Goal: Task Accomplishment & Management: Use online tool/utility

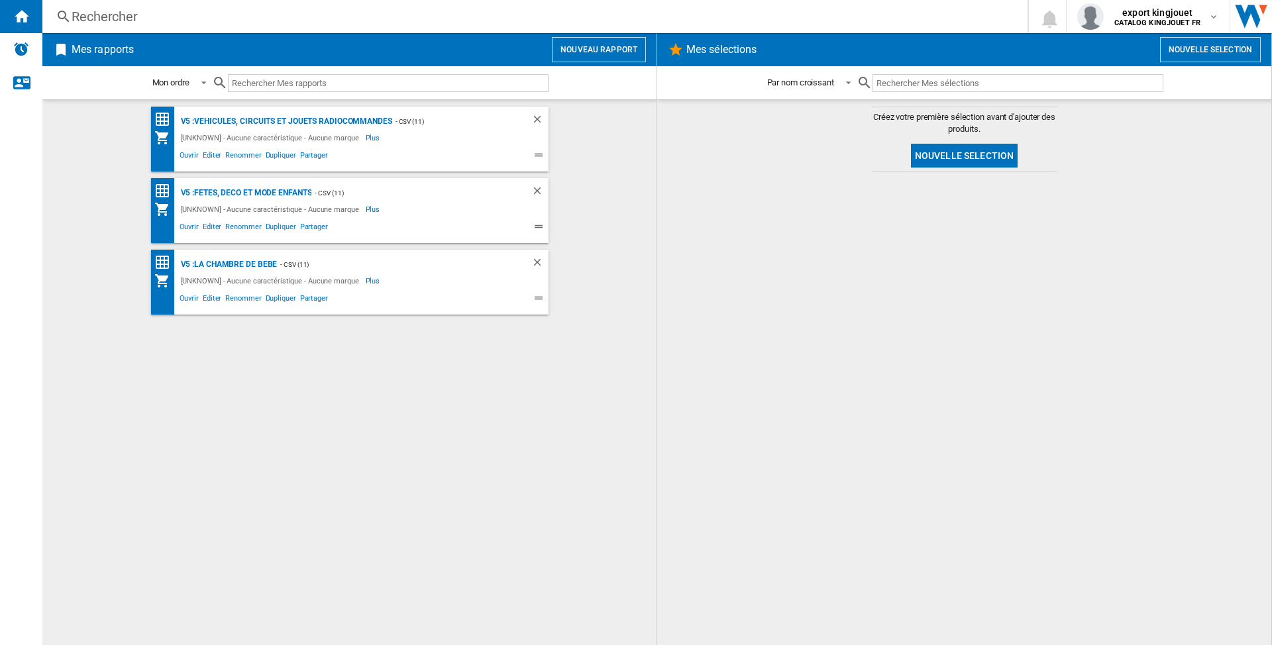
click at [576, 49] on button "Nouveau rapport" at bounding box center [599, 49] width 94 height 25
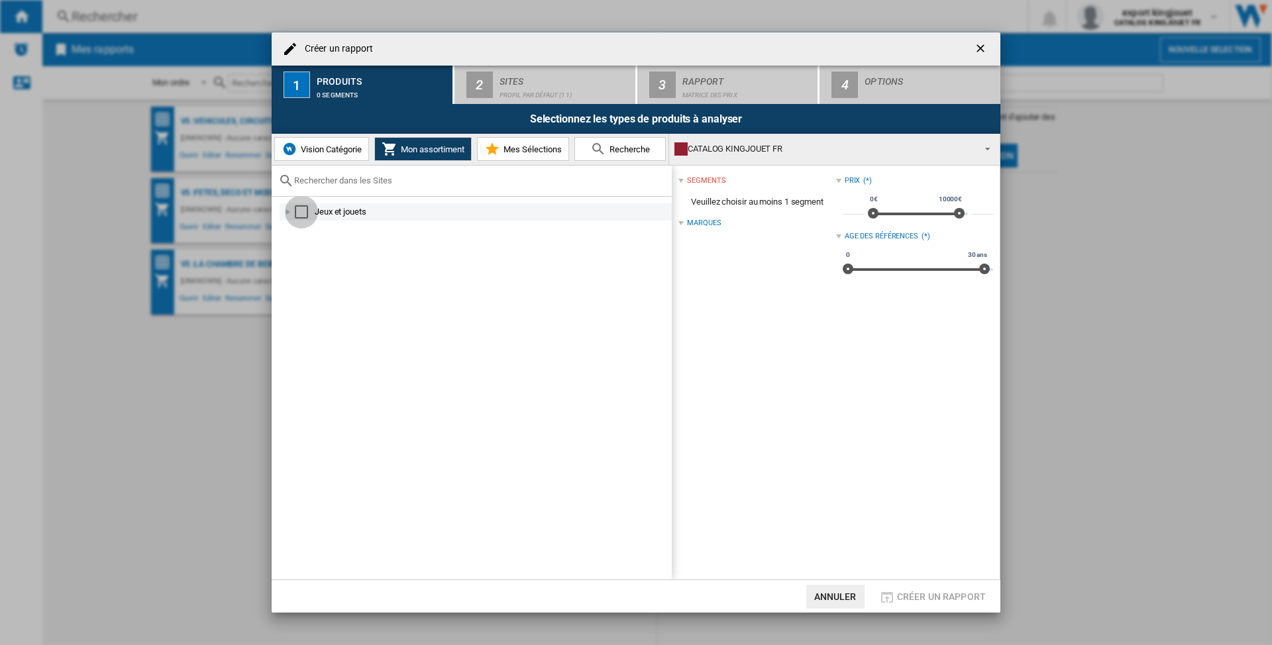
click at [299, 211] on div "Select" at bounding box center [301, 211] width 13 height 13
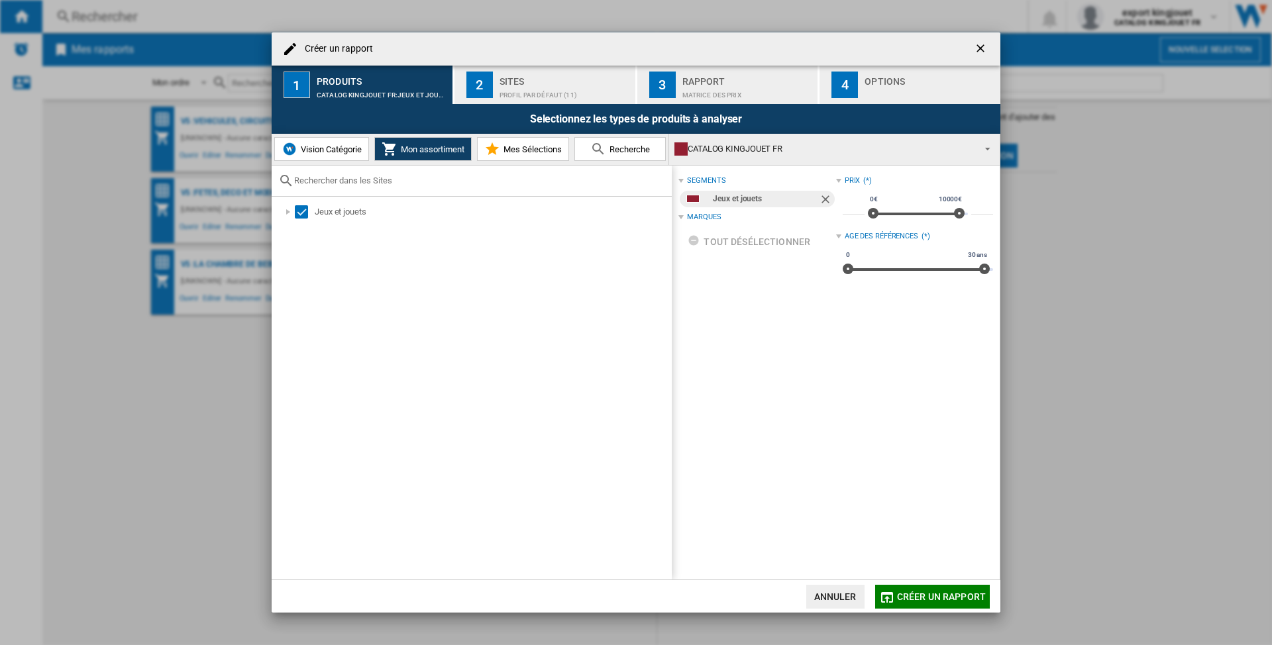
click at [319, 152] on span "Vision Catégorie" at bounding box center [329, 149] width 64 height 10
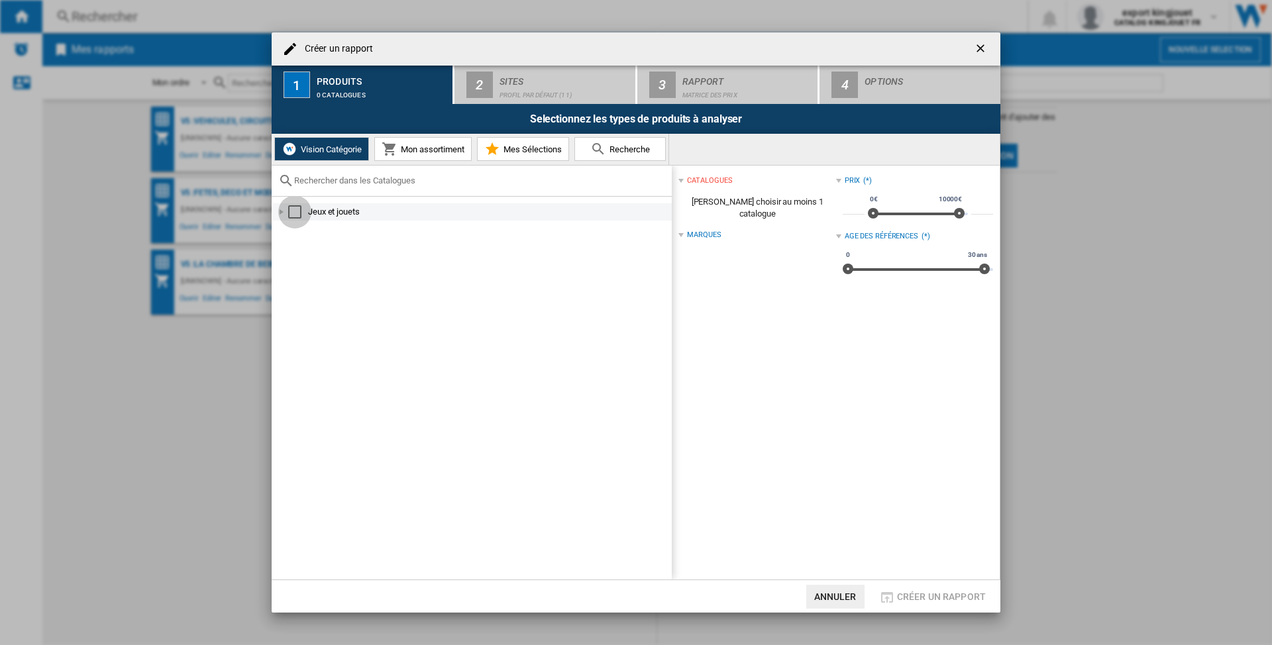
click at [297, 213] on div "Select" at bounding box center [294, 211] width 13 height 13
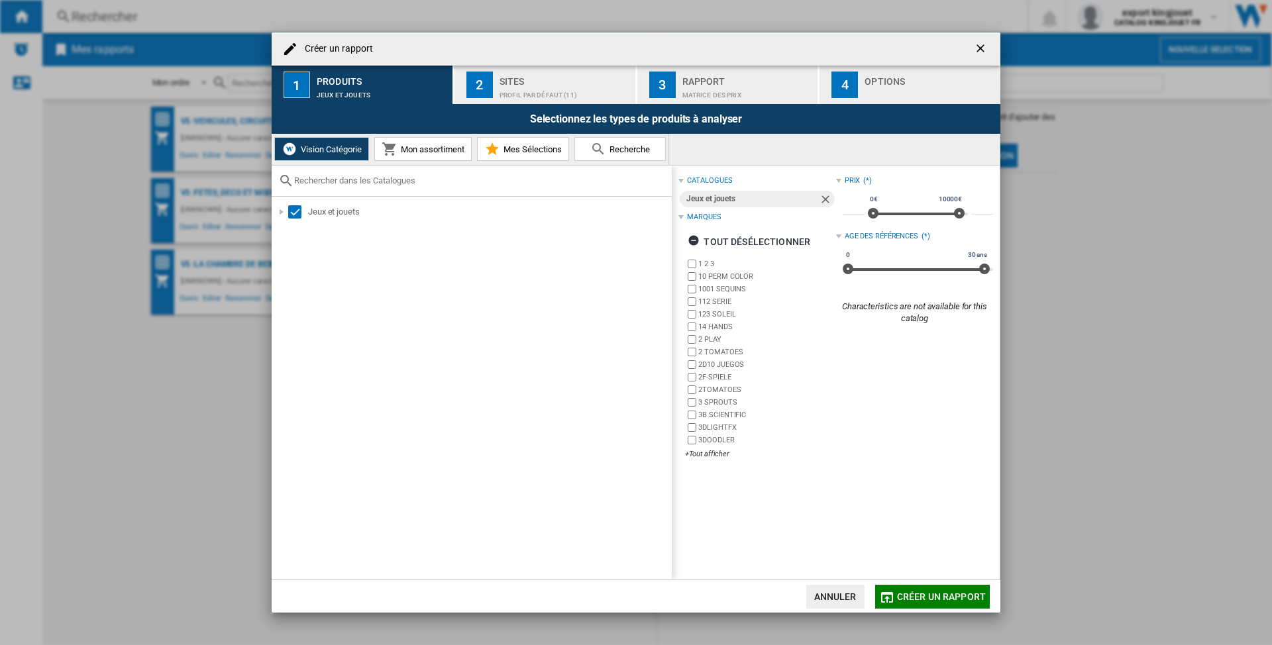
click at [509, 88] on div "Profil par défaut (11)" at bounding box center [565, 92] width 131 height 14
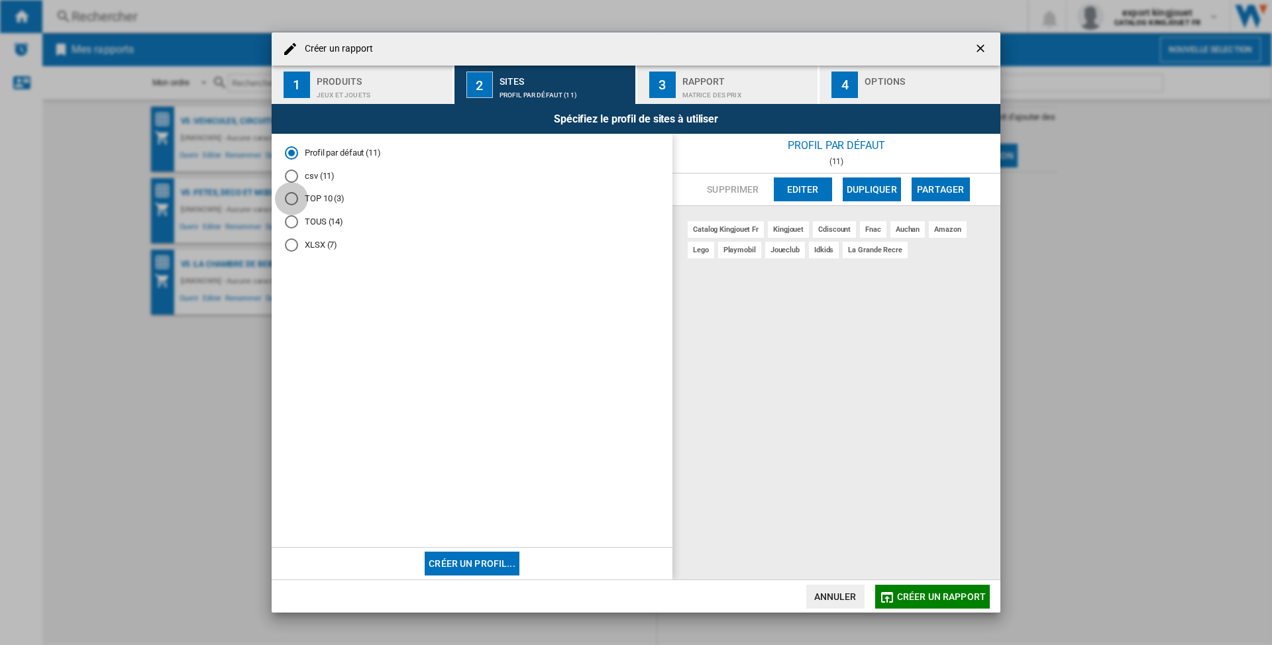
click at [293, 195] on div "TOP 10 (3)" at bounding box center [291, 198] width 13 height 13
click at [290, 175] on div "csv (11)" at bounding box center [291, 176] width 13 height 13
click at [288, 152] on div "Profil par défaut (11)" at bounding box center [291, 152] width 13 height 13
click at [473, 564] on button "Créer un profil..." at bounding box center [472, 564] width 95 height 24
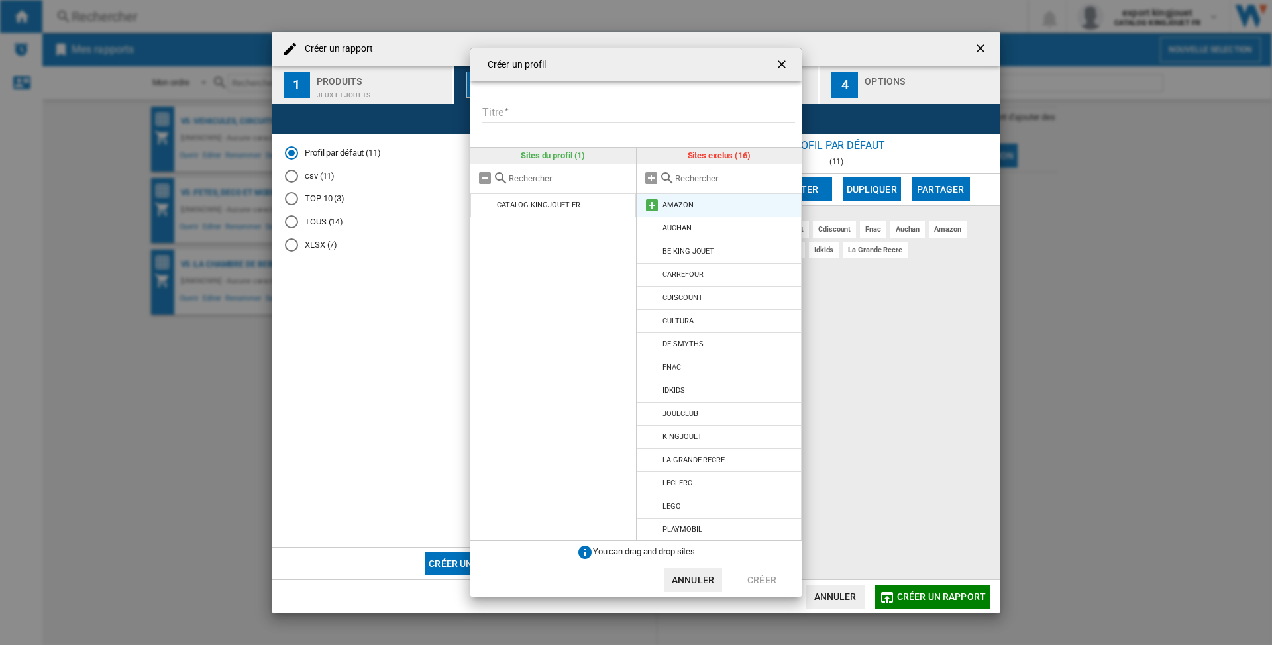
click at [655, 201] on md-icon at bounding box center [652, 205] width 16 height 16
click at [690, 174] on input "text" at bounding box center [735, 179] width 121 height 10
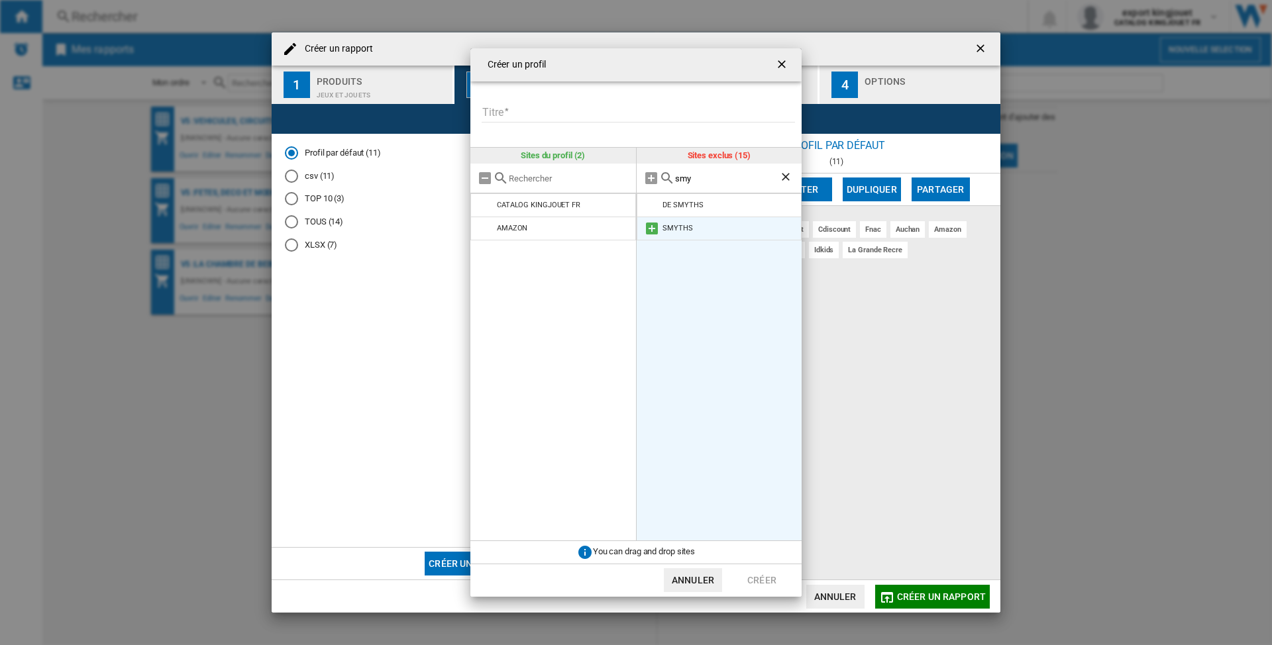
type input "smy"
click at [652, 228] on md-icon at bounding box center [652, 229] width 16 height 16
drag, startPoint x: 788, startPoint y: 175, endPoint x: 745, endPoint y: 175, distance: 43.1
click at [788, 175] on ng-md-icon "Effacer la recherche" at bounding box center [787, 178] width 16 height 16
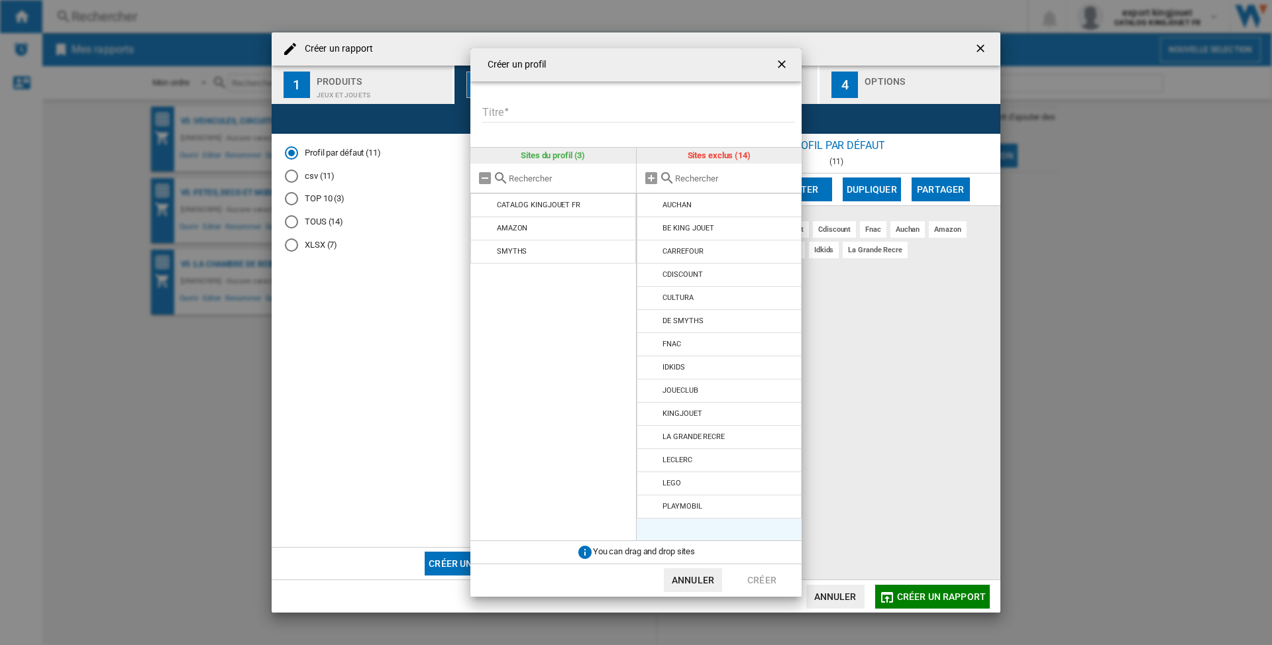
click at [716, 175] on input "text" at bounding box center [735, 179] width 121 height 10
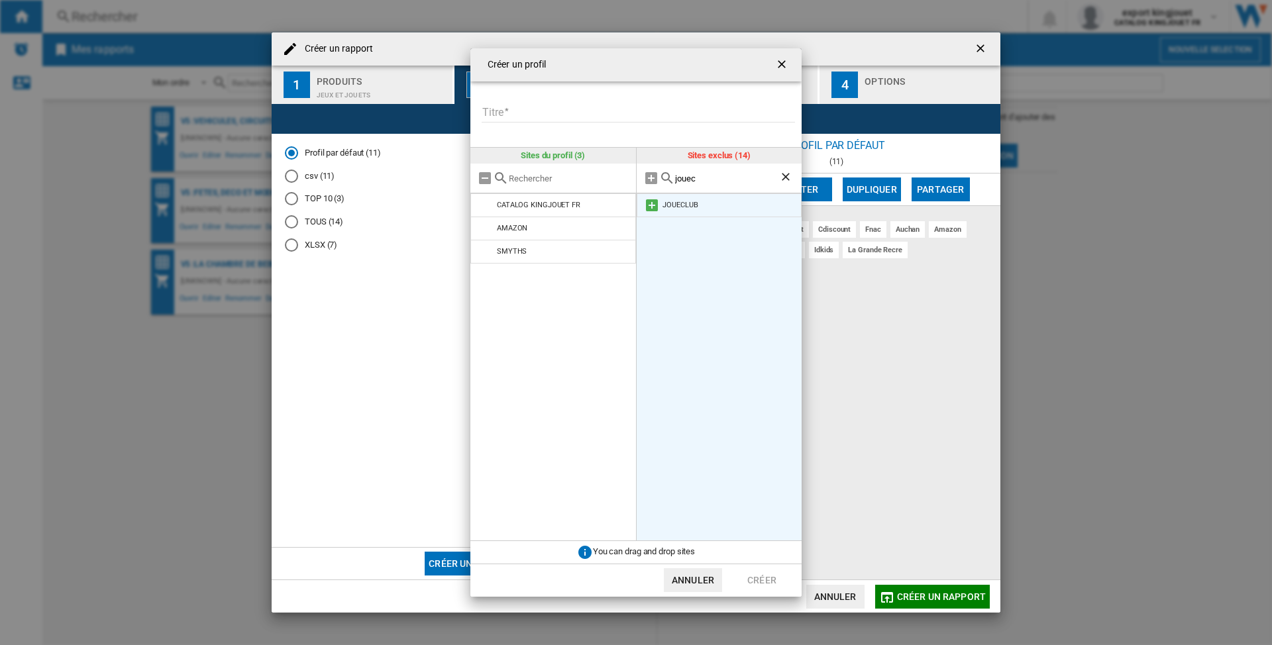
type input "jouec"
click at [648, 205] on md-icon at bounding box center [652, 205] width 16 height 16
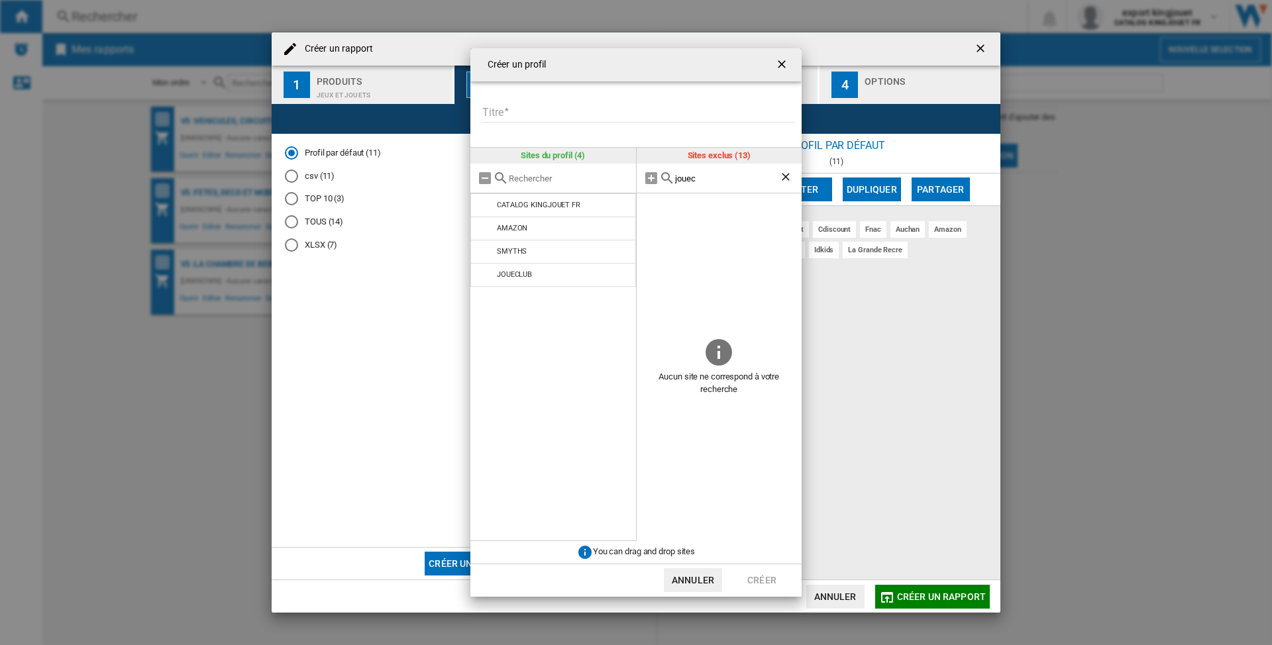
click at [521, 111] on input "Titre" at bounding box center [638, 113] width 313 height 20
type input "****"
click at [768, 583] on button "Créer" at bounding box center [762, 580] width 58 height 24
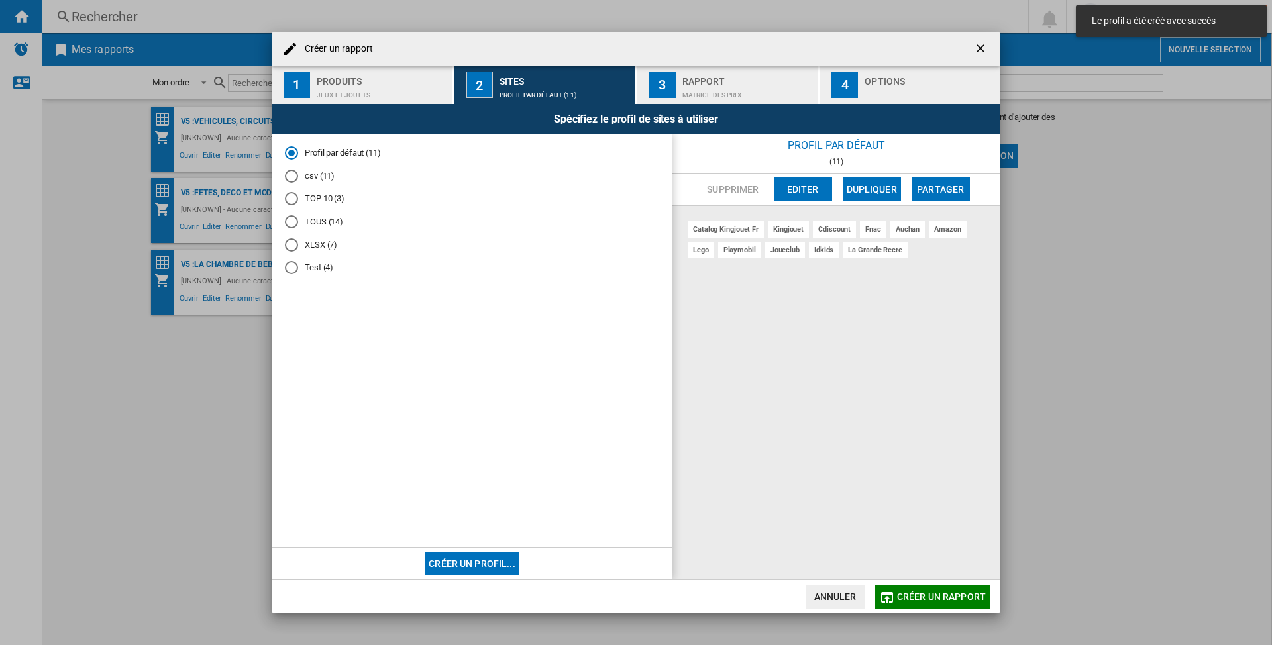
click at [292, 268] on div "Test (4)" at bounding box center [291, 267] width 13 height 13
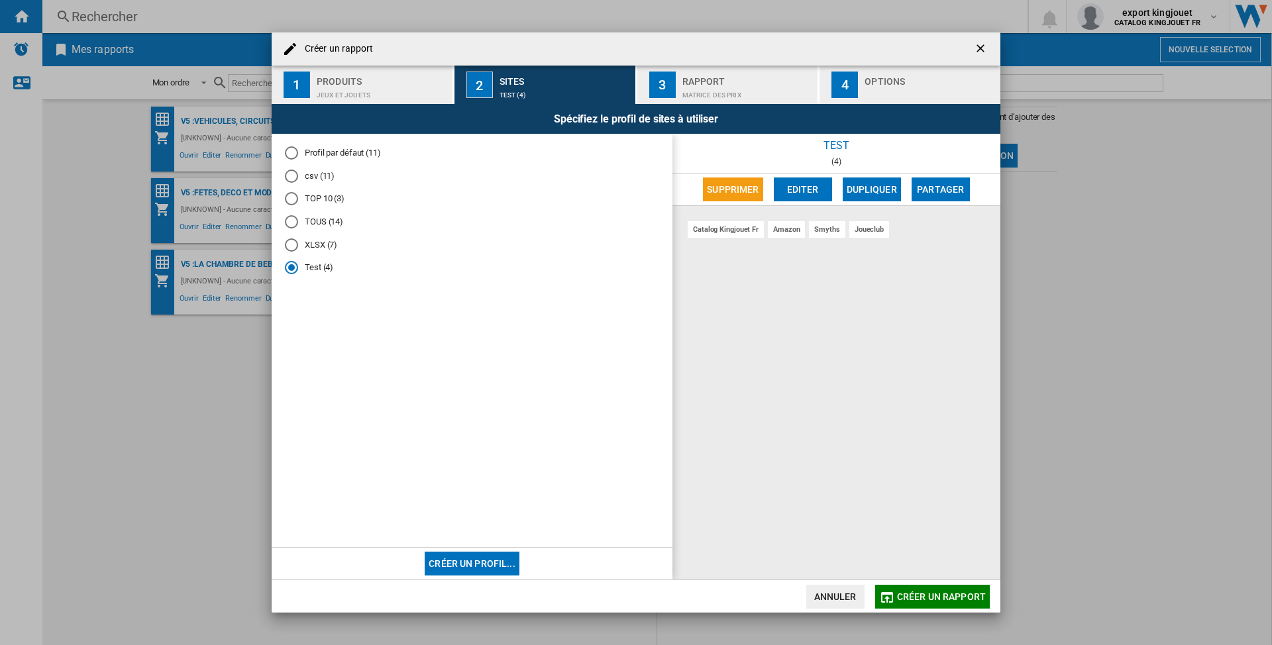
click at [909, 602] on span "Créer un rapport" at bounding box center [941, 597] width 89 height 11
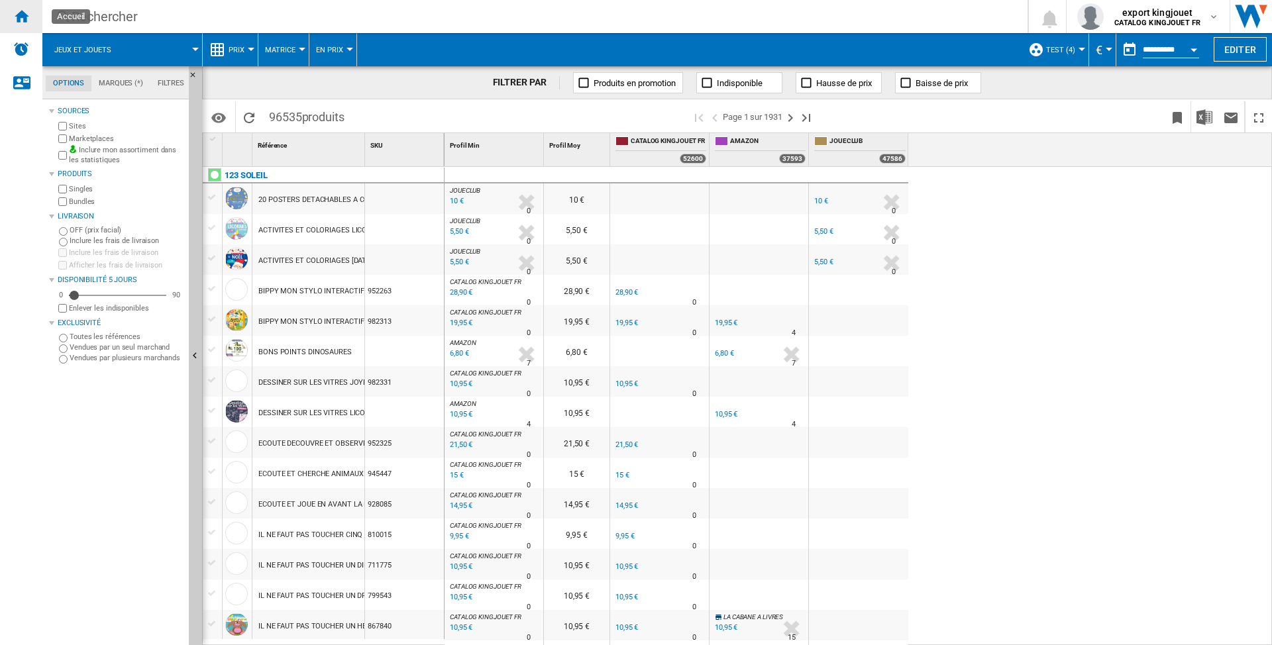
click at [22, 14] on ng-md-icon "Accueil" at bounding box center [21, 16] width 16 height 16
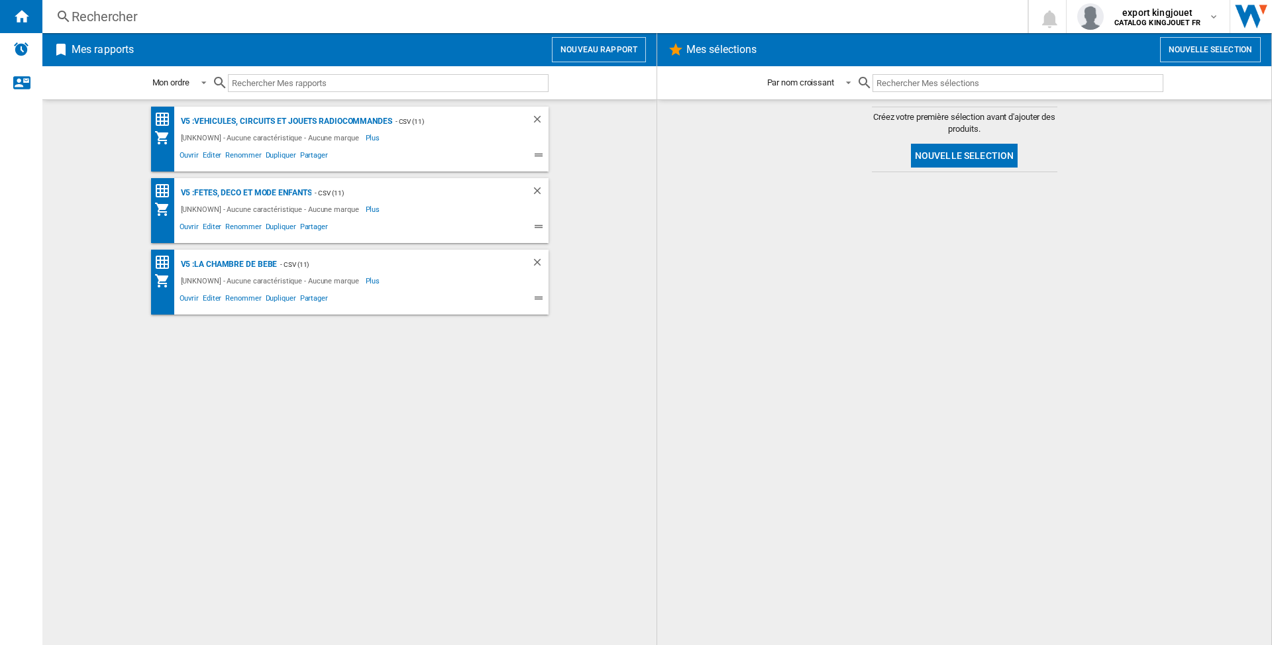
click at [965, 156] on button "Nouvelle selection" at bounding box center [964, 156] width 107 height 24
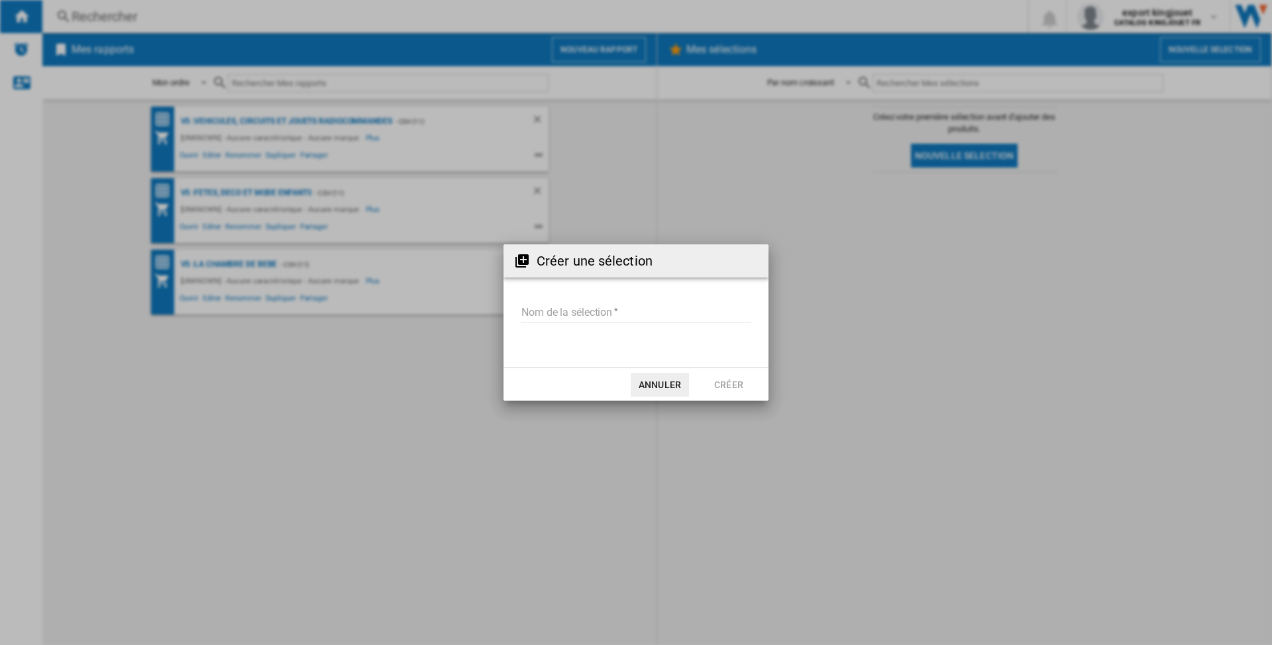
click at [570, 308] on input "Nom de la sélection" at bounding box center [636, 313] width 231 height 20
type input "**********"
click at [719, 380] on button "Créer" at bounding box center [729, 385] width 58 height 24
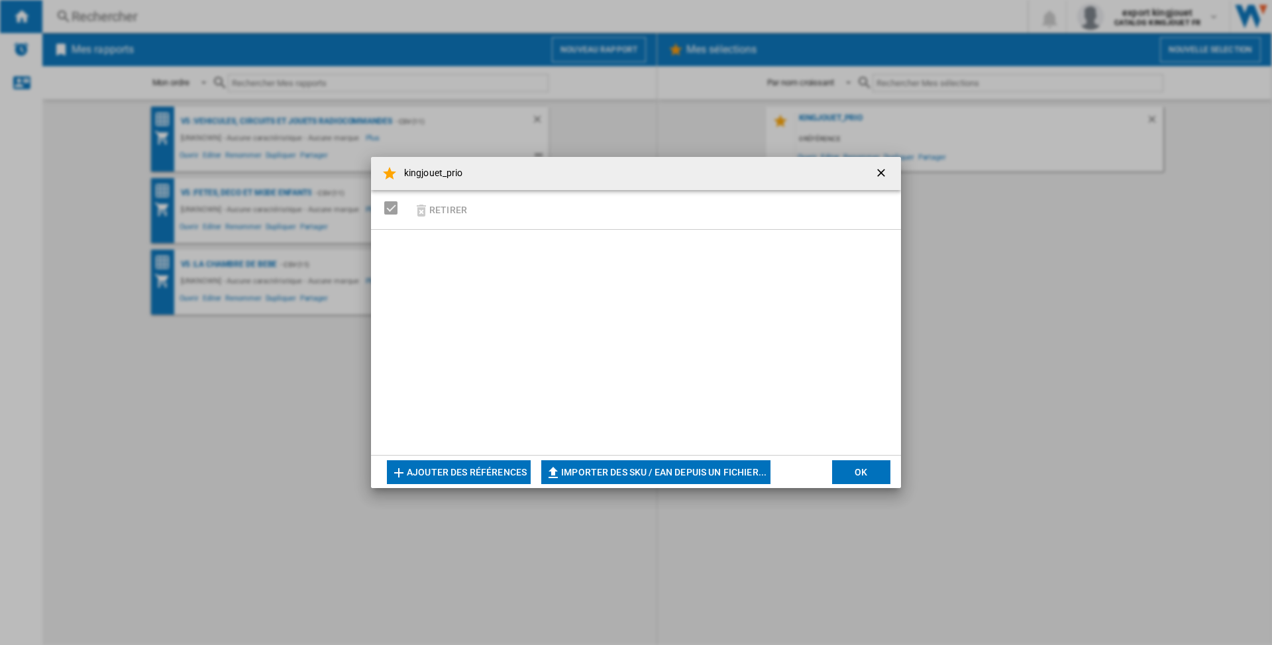
click at [621, 474] on button "Importer des SKU / EAN depuis un fichier..." at bounding box center [655, 472] width 229 height 24
type input "**********"
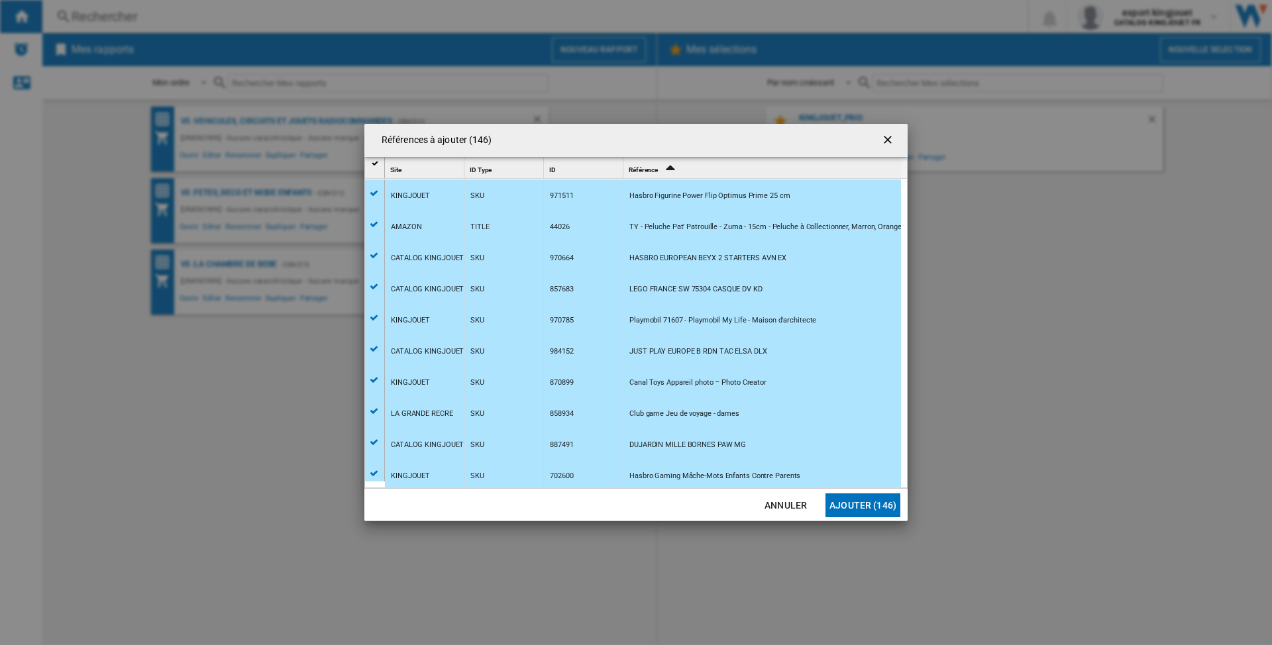
click at [851, 509] on button "Ajouter (146)" at bounding box center [862, 506] width 75 height 24
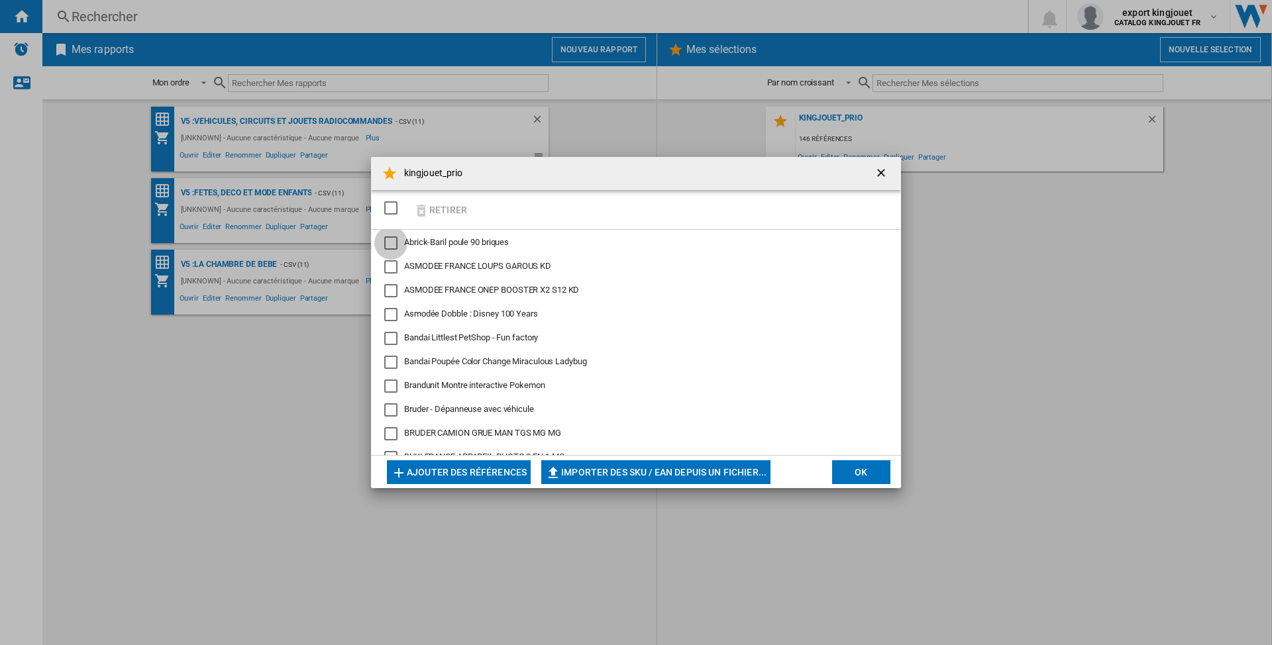
click at [388, 240] on div "Abrick-Baril poule 90 briques" at bounding box center [390, 243] width 13 height 13
click at [390, 244] on div "Abrick-Baril poule 90 briques" at bounding box center [390, 243] width 13 height 13
drag, startPoint x: 872, startPoint y: 474, endPoint x: 851, endPoint y: 478, distance: 20.9
click at [872, 473] on button "OK" at bounding box center [861, 472] width 58 height 24
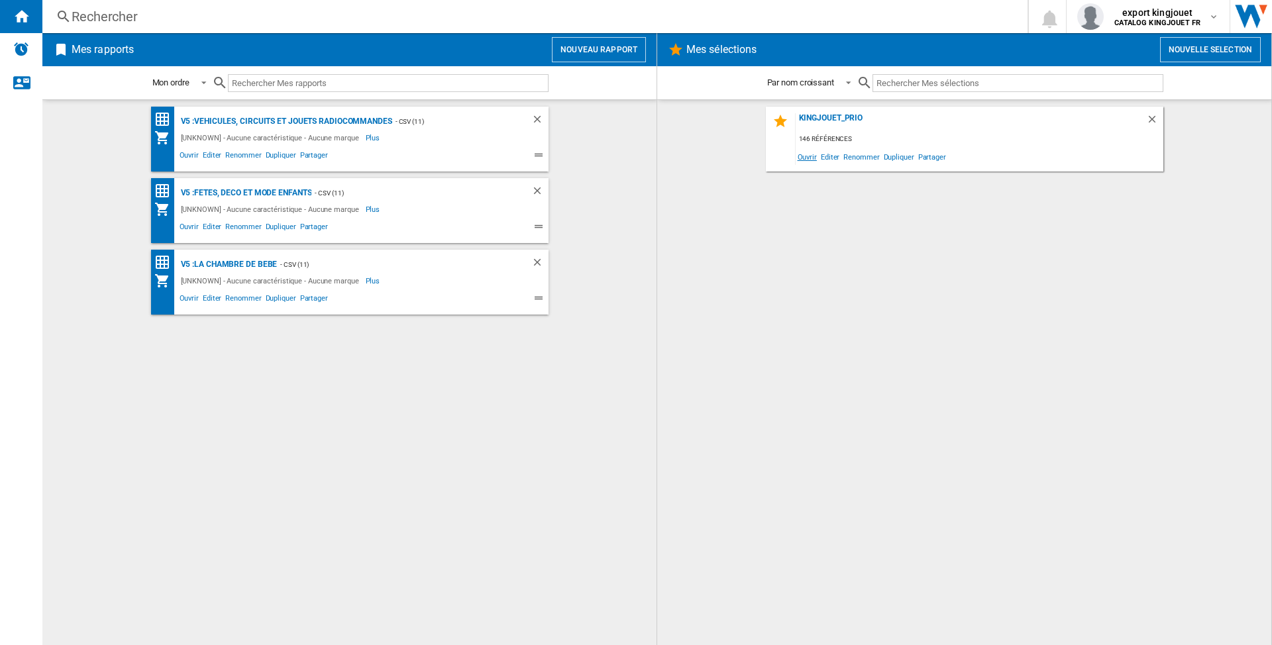
click at [812, 158] on span "Ouvrir" at bounding box center [807, 157] width 23 height 18
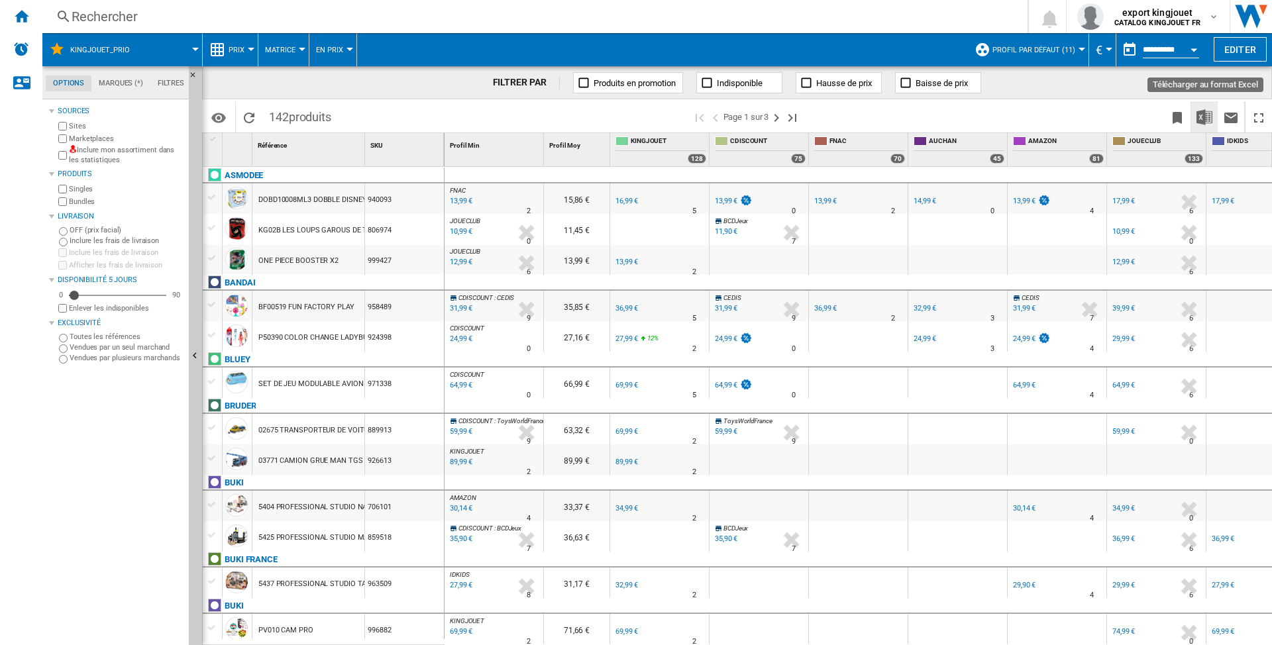
click at [1206, 121] on img "Télécharger au format Excel" at bounding box center [1204, 117] width 16 height 16
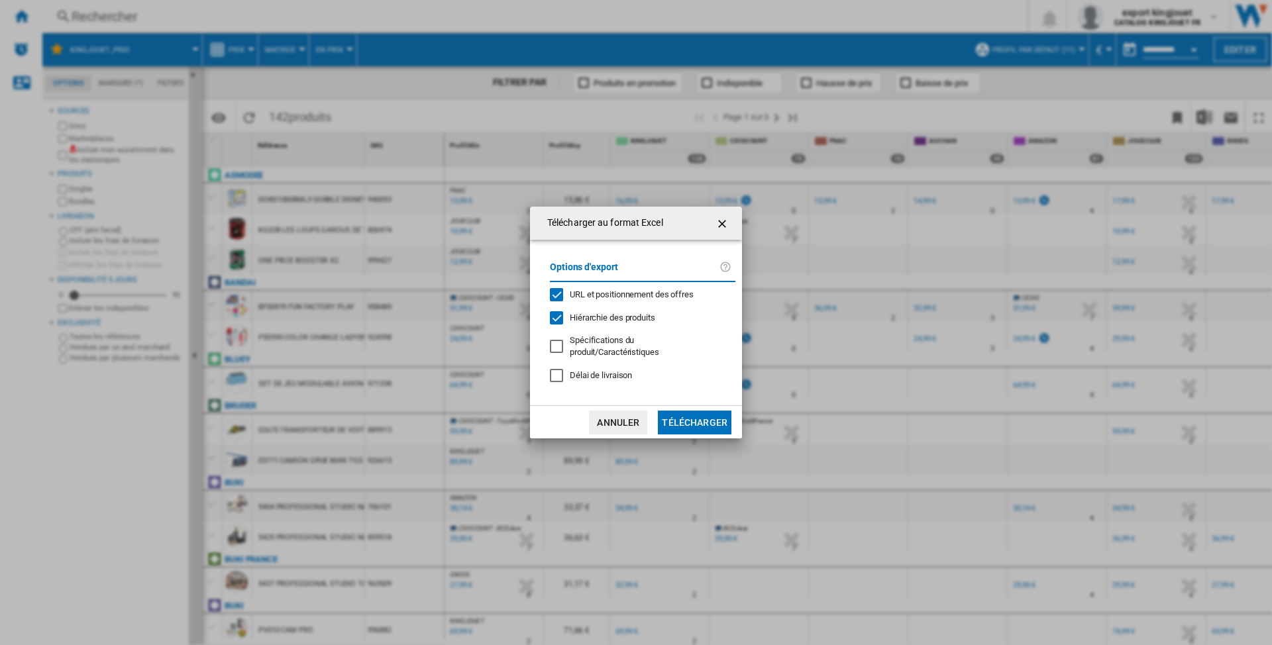
click at [592, 324] on div "Hiérarchie des produits" at bounding box center [612, 318] width 85 height 12
click at [616, 299] on span "URL et positionnement des offres" at bounding box center [632, 295] width 124 height 10
click at [687, 414] on button "Télécharger" at bounding box center [695, 423] width 74 height 24
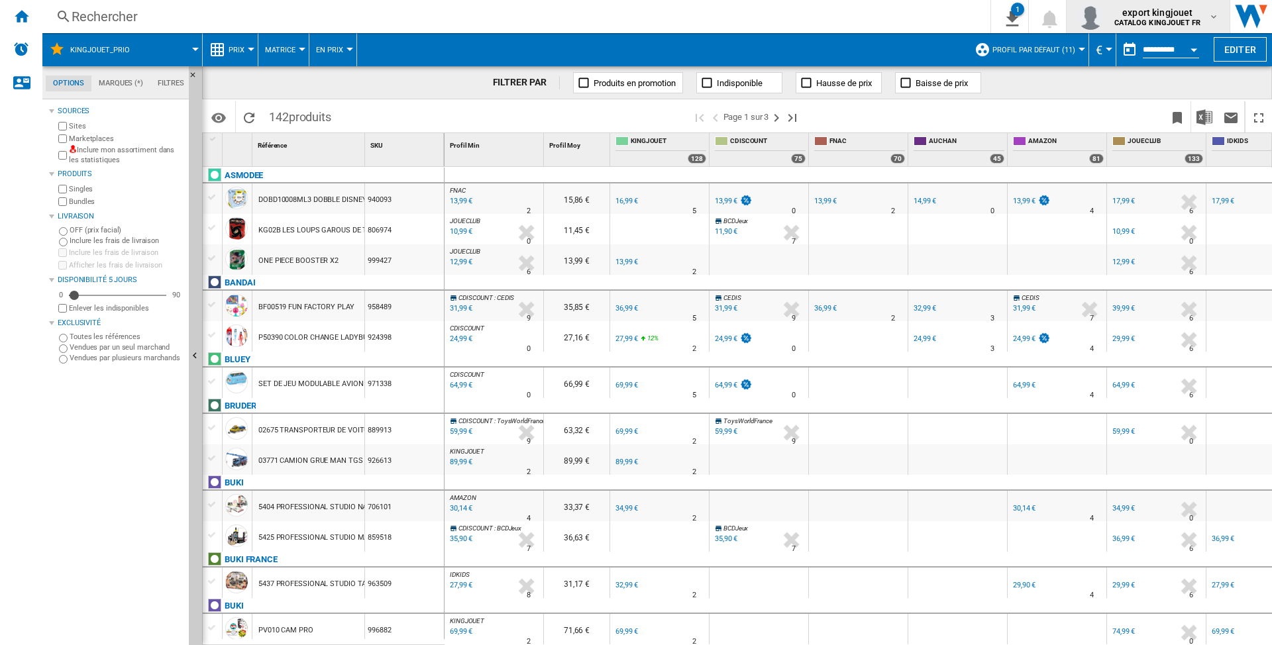
click at [1067, 8] on button "export kingjouet CATALOG KINGJOUET FR" at bounding box center [1148, 16] width 163 height 33
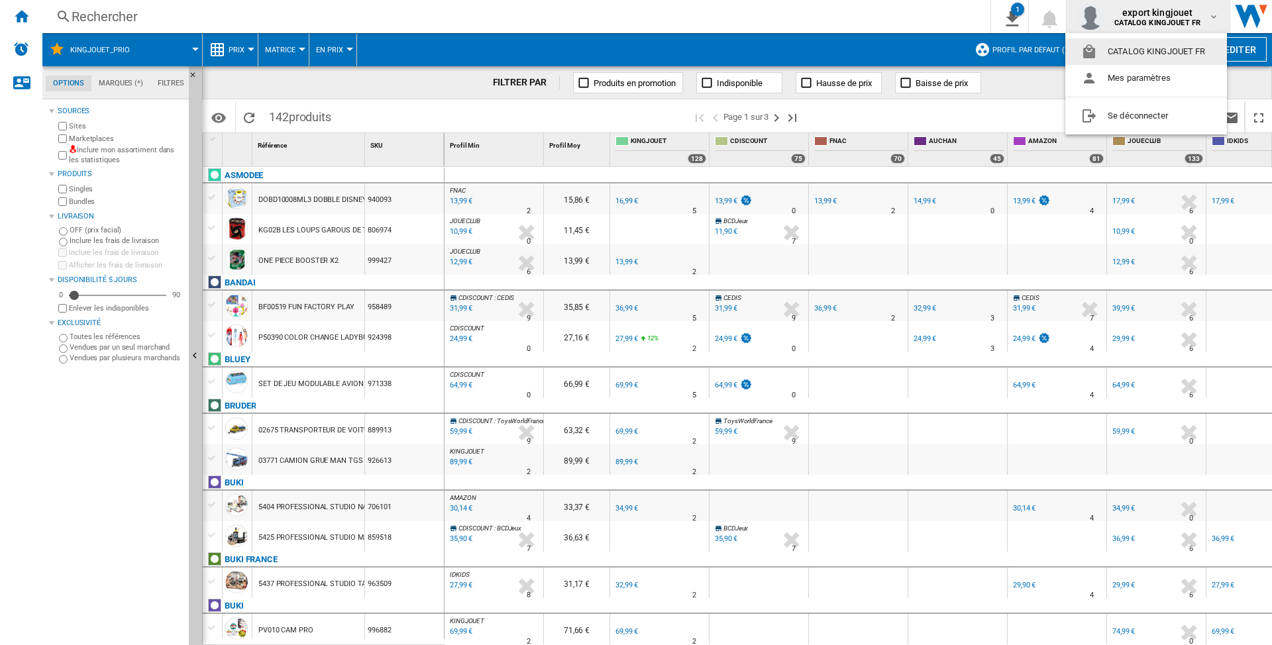
click at [1005, 77] on md-backdrop at bounding box center [636, 322] width 1272 height 645
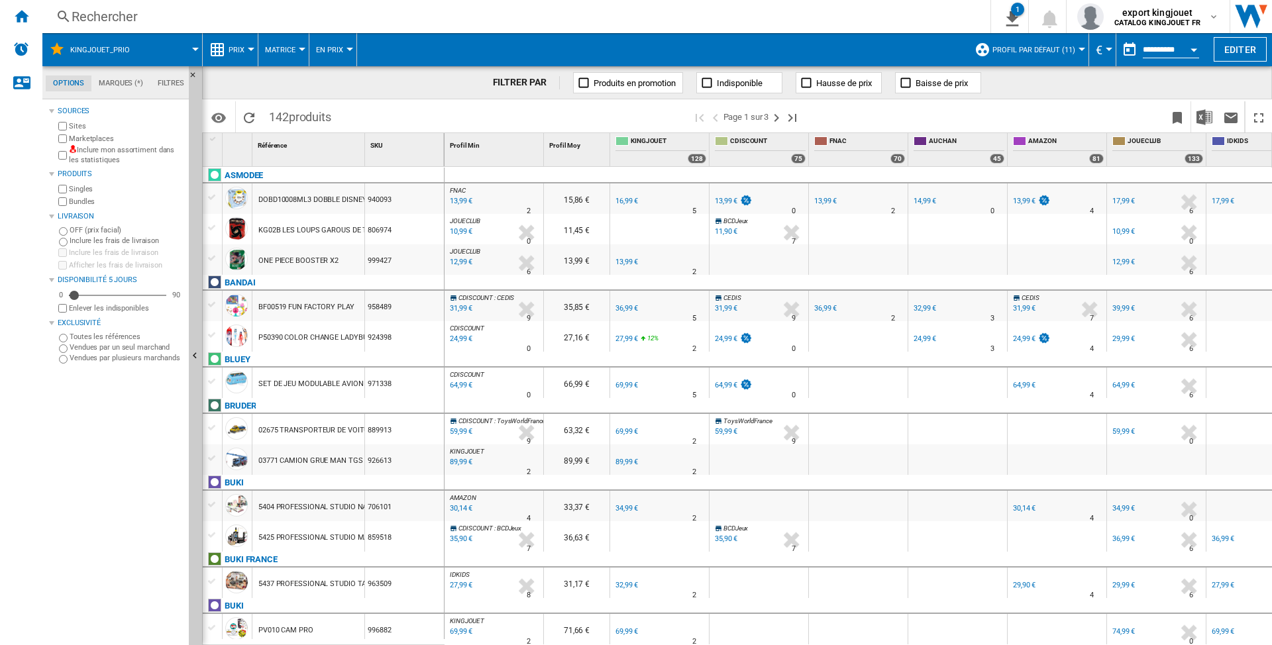
click at [1082, 49] on md-menu "Profil par défaut (11) Profil par défaut (11) csv (11) TOP 10 (3) TOUS (14) XLS…" at bounding box center [1028, 49] width 121 height 33
click at [1079, 49] on div at bounding box center [1082, 49] width 7 height 3
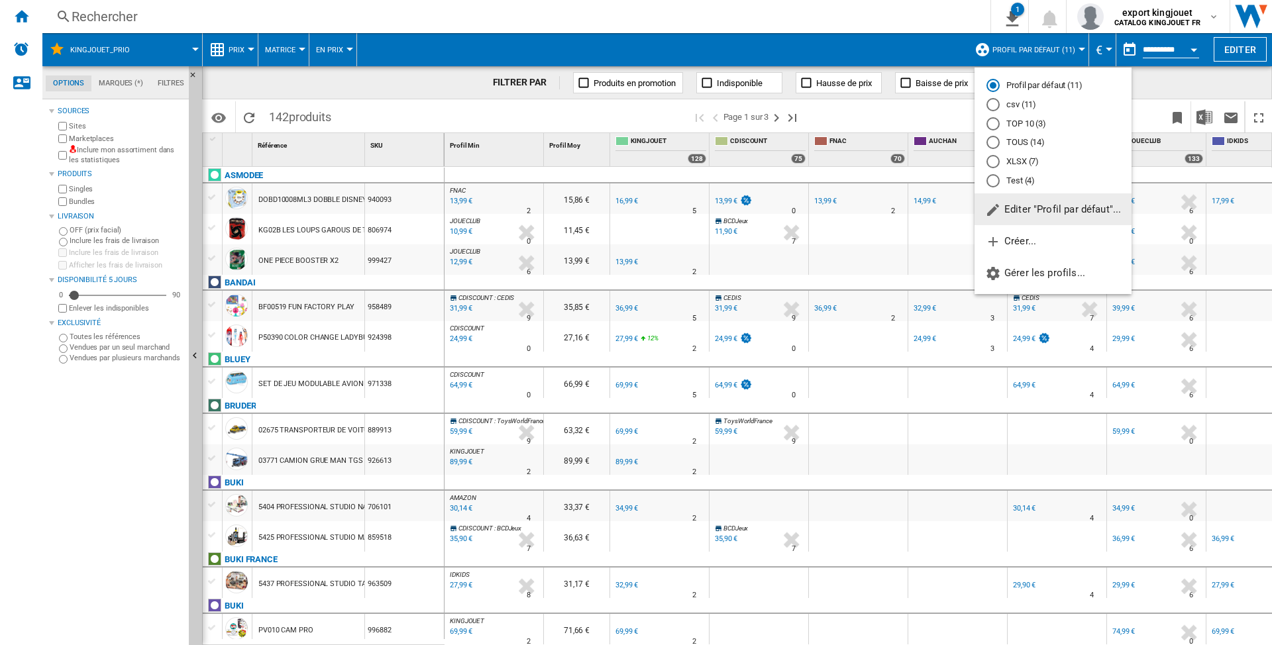
click at [997, 176] on div "Test (4)" at bounding box center [992, 180] width 13 height 13
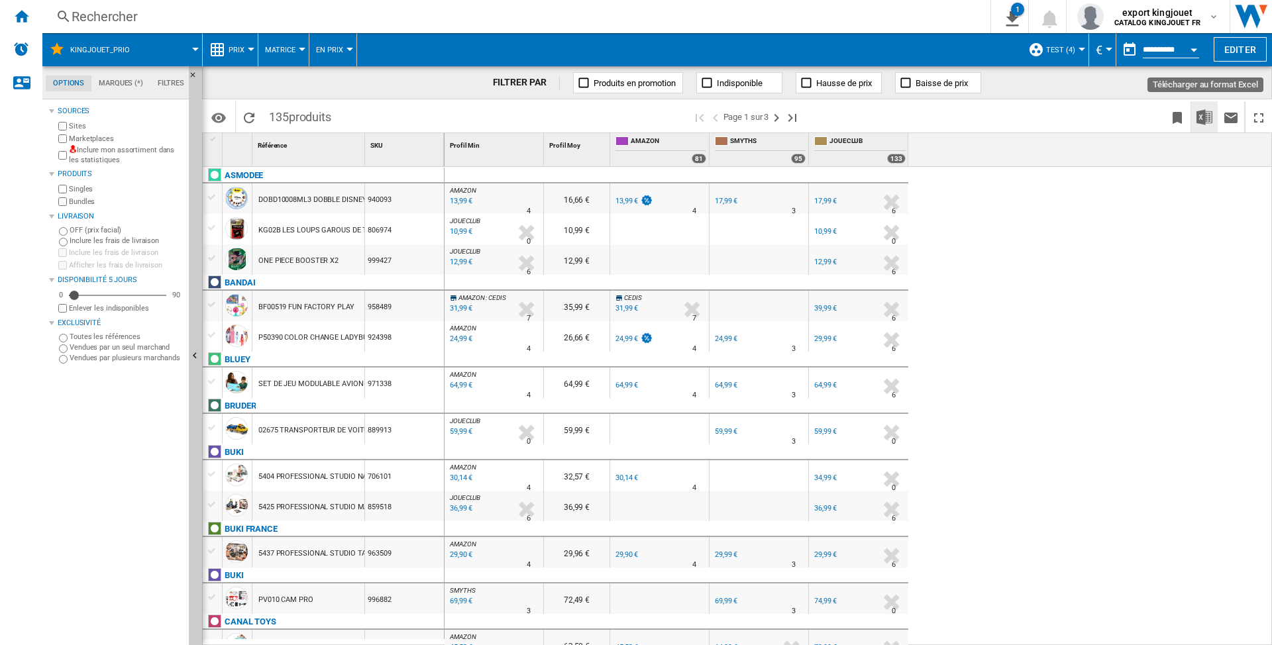
click at [1202, 114] on img "Télécharger au format Excel" at bounding box center [1204, 117] width 16 height 16
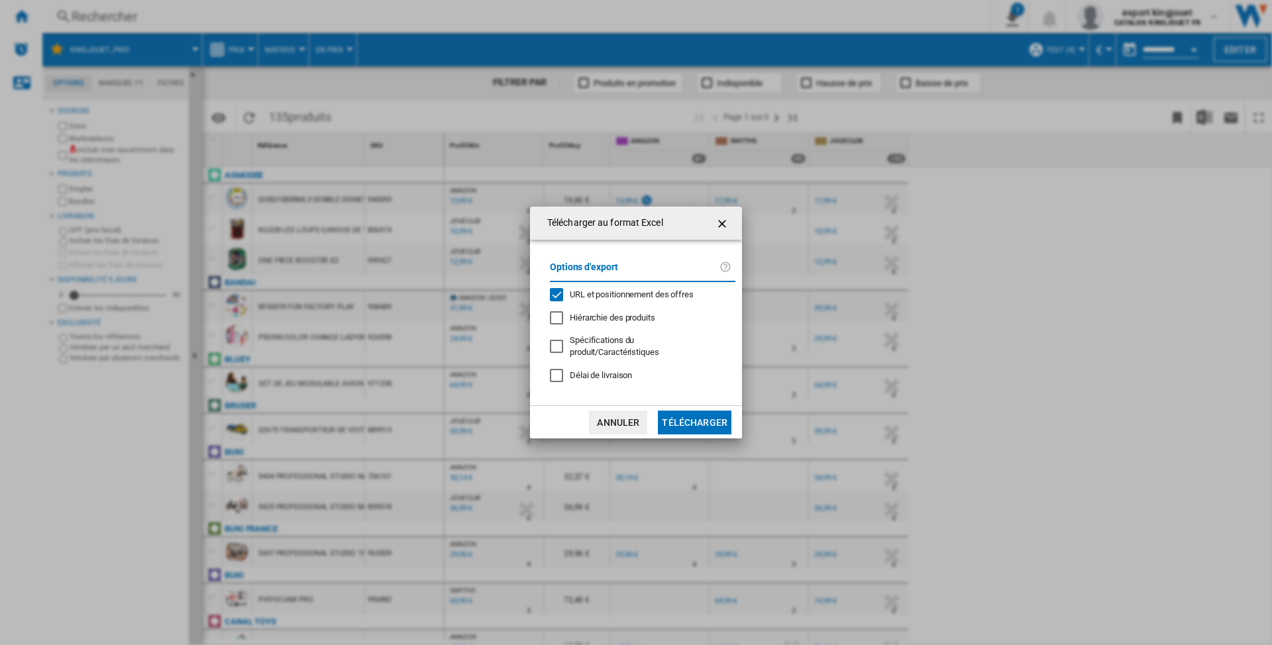
click at [603, 301] on div "URL et positionnement des offres" at bounding box center [632, 295] width 124 height 12
click at [697, 411] on button "Télécharger" at bounding box center [695, 423] width 74 height 24
